Goal: Information Seeking & Learning: Learn about a topic

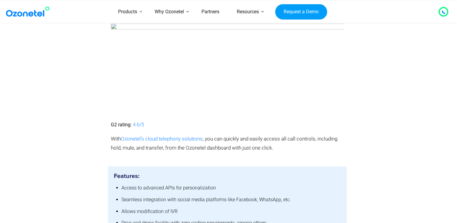
scroll to position [1370, 0]
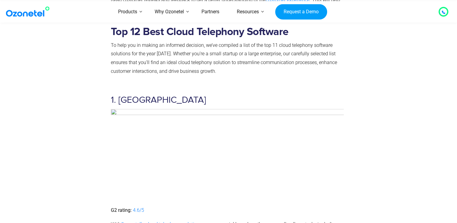
click at [132, 94] on h3 "1. Ozonetel" at bounding box center [227, 100] width 233 height 12
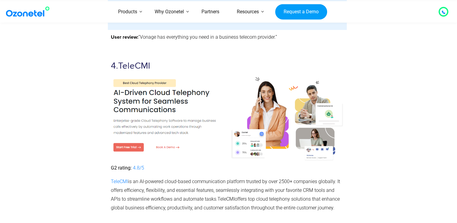
scroll to position [2397, 0]
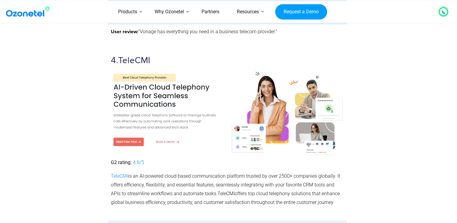
click at [134, 55] on span "TeleCMI" at bounding box center [229, 85] width 236 height 61
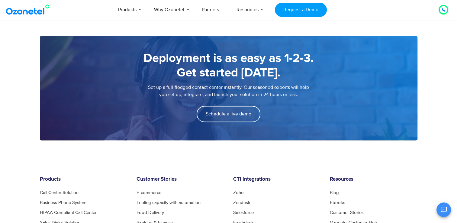
scroll to position [786, 0]
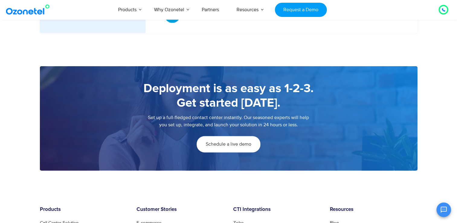
click at [244, 141] on link "Schedule a live demo" at bounding box center [229, 144] width 64 height 16
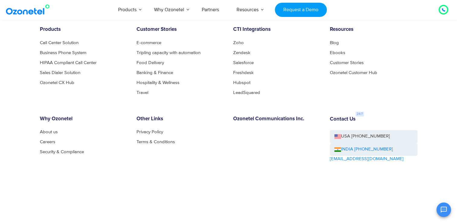
scroll to position [967, 0]
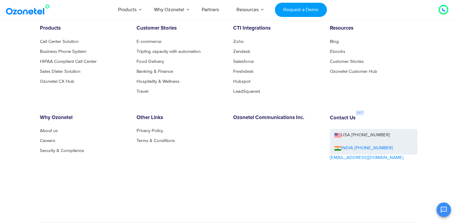
click at [374, 182] on div "Contact Us USA [PHONE_NUMBER] INDIA [PHONE_NUMBER] [EMAIL_ADDRESS][DOMAIN_NAME]" at bounding box center [373, 155] width 97 height 80
click at [53, 127] on div "Why Ozonetel About us Careers Security & Compliance" at bounding box center [83, 155] width 97 height 80
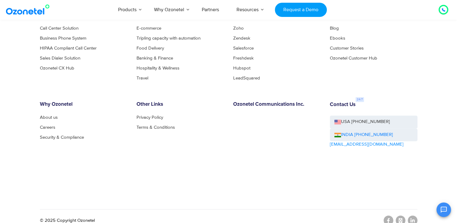
scroll to position [988, 0]
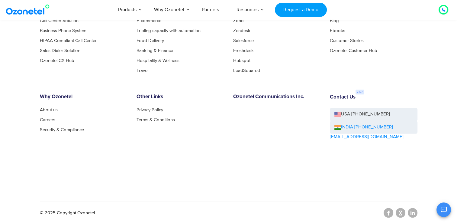
click at [359, 124] on link "INDIA [PHONE_NUMBER]" at bounding box center [364, 127] width 59 height 7
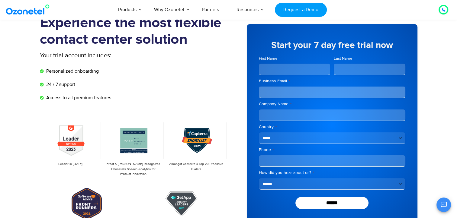
scroll to position [0, 0]
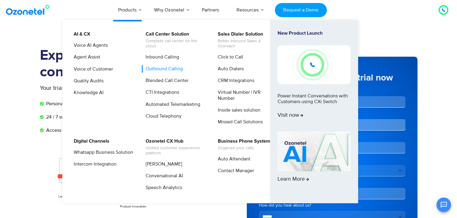
click at [172, 70] on link "Outbound Calling" at bounding box center [163, 69] width 42 height 8
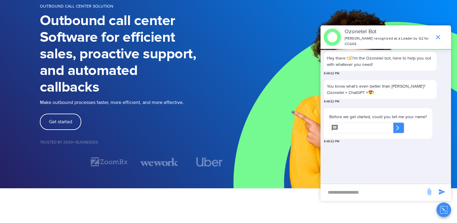
scroll to position [60, 0]
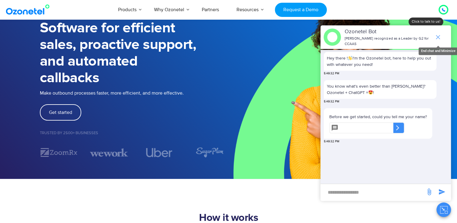
click at [439, 36] on icon "end chat or minimize" at bounding box center [438, 37] width 4 height 4
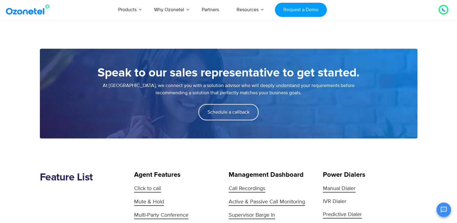
scroll to position [604, 0]
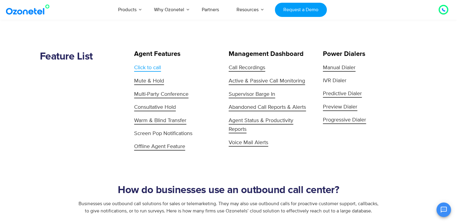
click at [144, 67] on span "Click to call" at bounding box center [147, 67] width 27 height 7
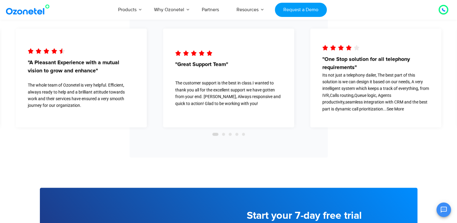
scroll to position [1058, 0]
